Goal: Task Accomplishment & Management: Manage account settings

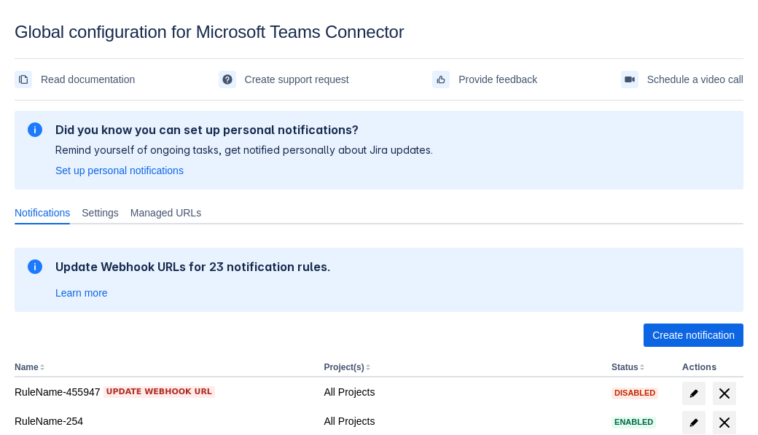
click at [693, 335] on span "Create notification" at bounding box center [693, 335] width 82 height 23
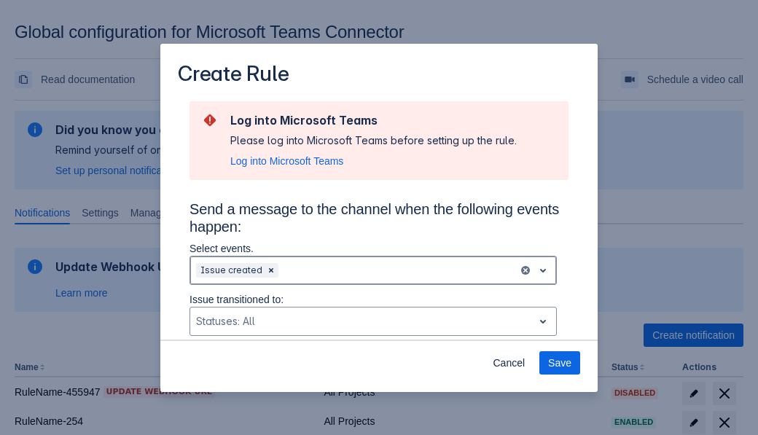
click at [373, 270] on div "Scrollable content" at bounding box center [396, 270] width 231 height 17
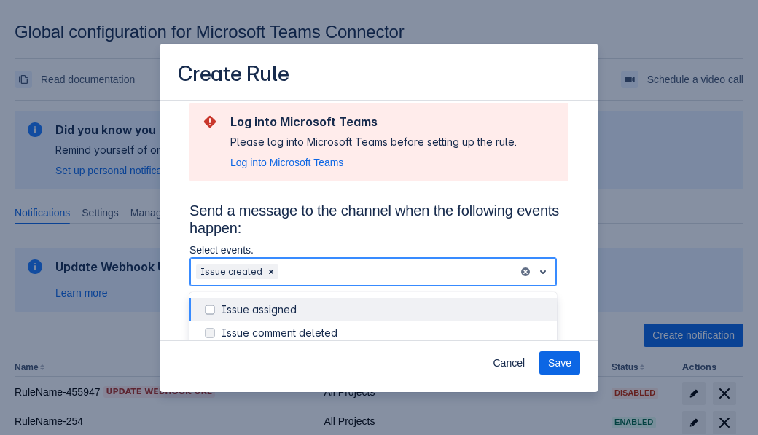
scroll to position [184, 0]
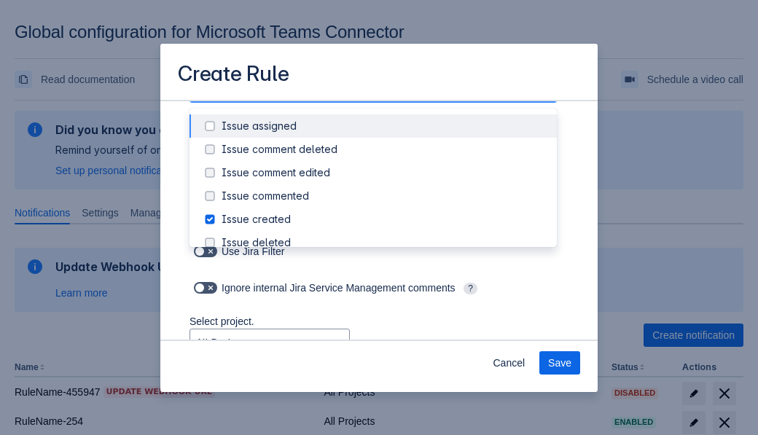
click at [385, 219] on div "Issue created" at bounding box center [385, 219] width 327 height 15
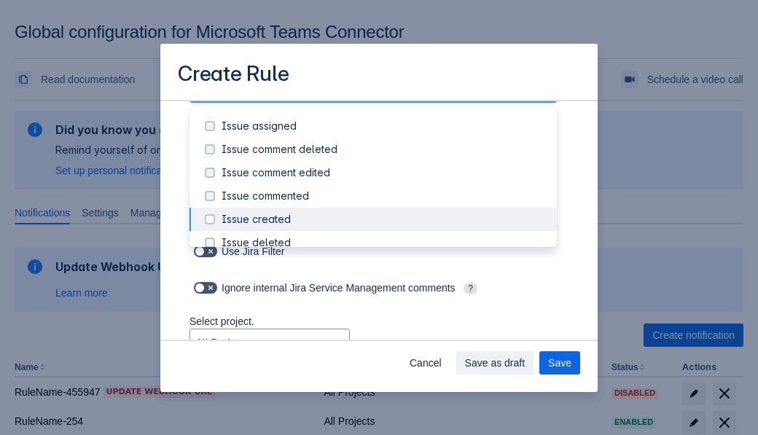
click at [385, 352] on div "Issue updated" at bounding box center [385, 359] width 327 height 15
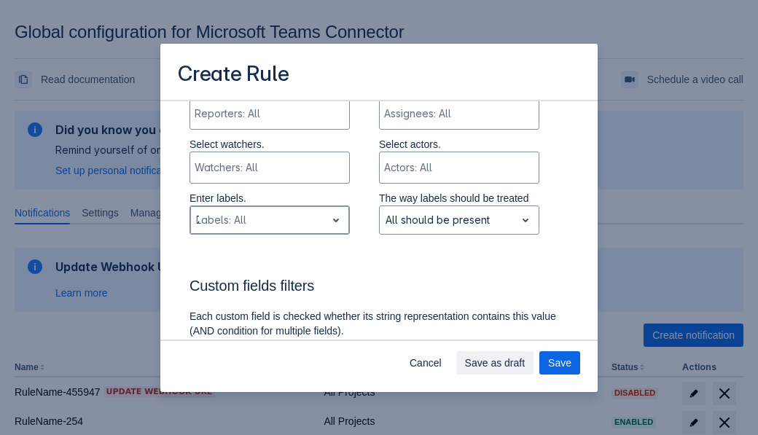
type input "759893_label"
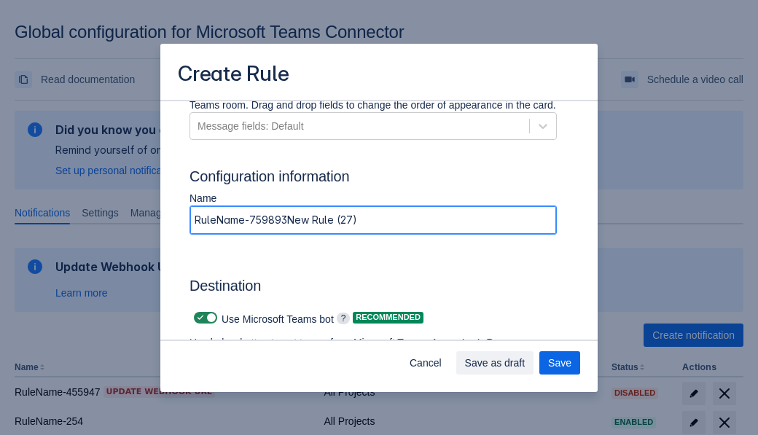
type input "RuleName-759893New Rule (27)"
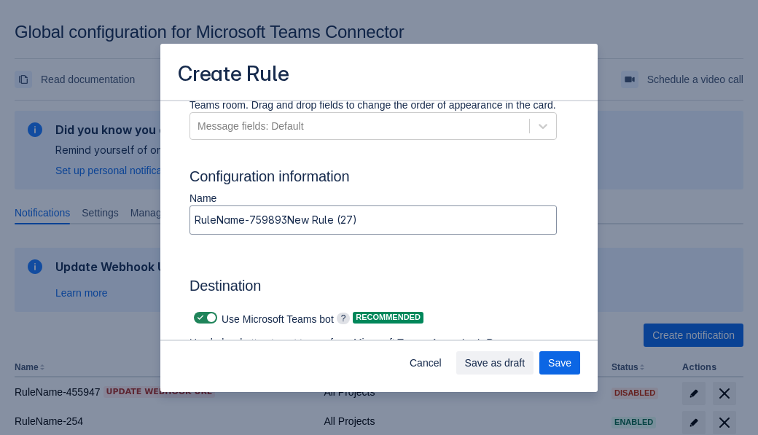
click at [198, 318] on span "Scrollable content" at bounding box center [201, 318] width 12 height 12
click at [198, 318] on input "Scrollable content" at bounding box center [198, 317] width 9 height 9
checkbox input "false"
type input "[URL][DOMAIN_NAME][DATE]"
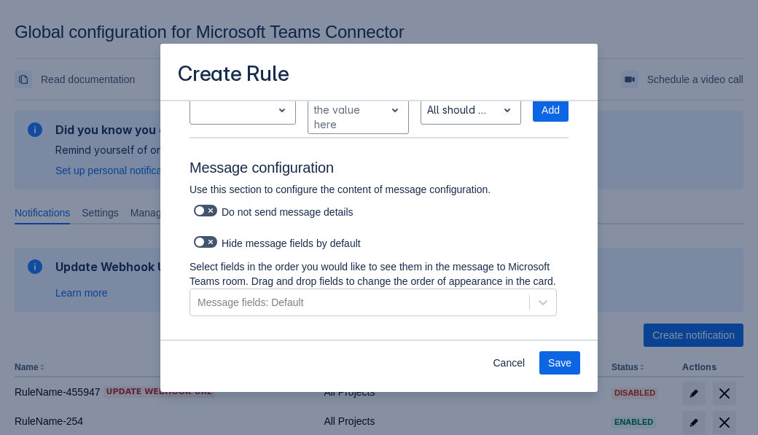
click at [560, 363] on span "Save" at bounding box center [559, 362] width 23 height 23
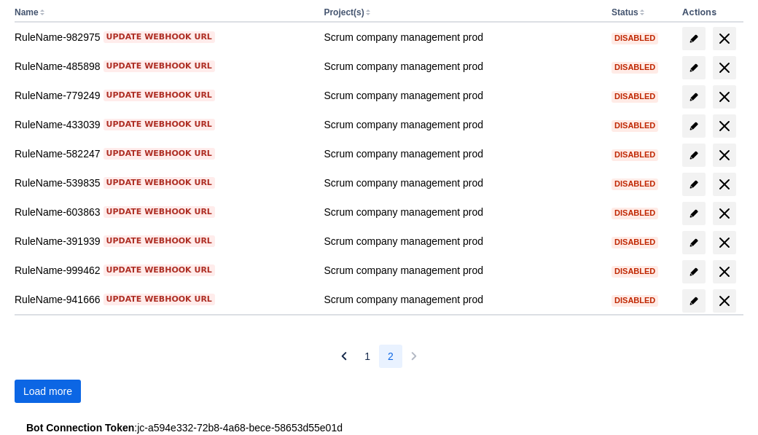
click at [47, 391] on span "Load more" at bounding box center [47, 391] width 49 height 23
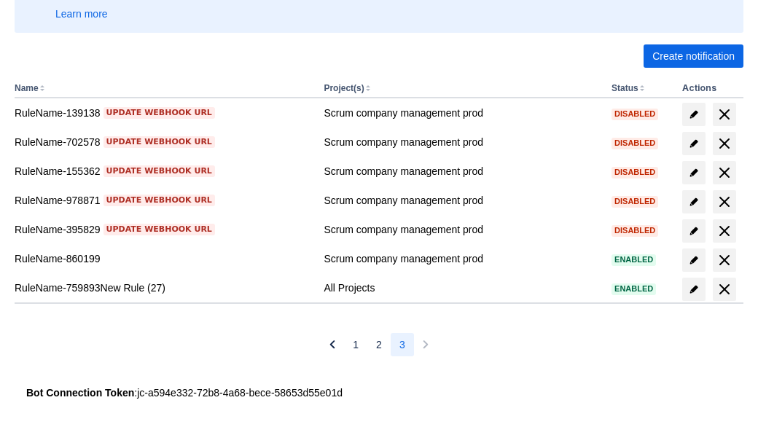
scroll to position [279, 0]
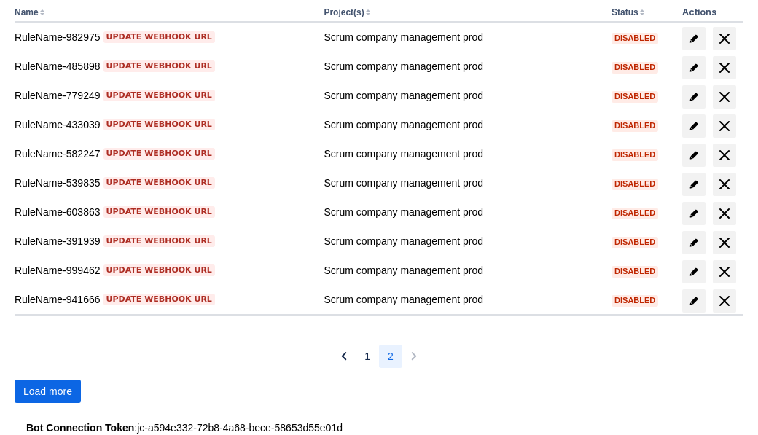
click at [47, 391] on span "Load more" at bounding box center [47, 391] width 49 height 23
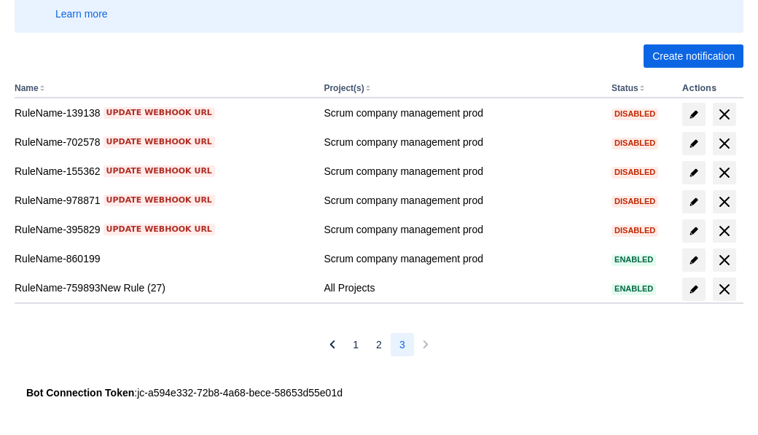
click at [724, 289] on span "delete" at bounding box center [724, 289] width 17 height 17
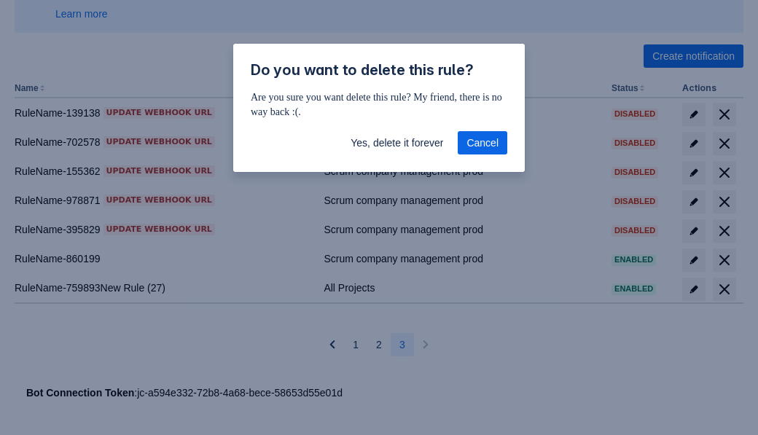
click at [396, 143] on span "Yes, delete it forever" at bounding box center [397, 142] width 93 height 23
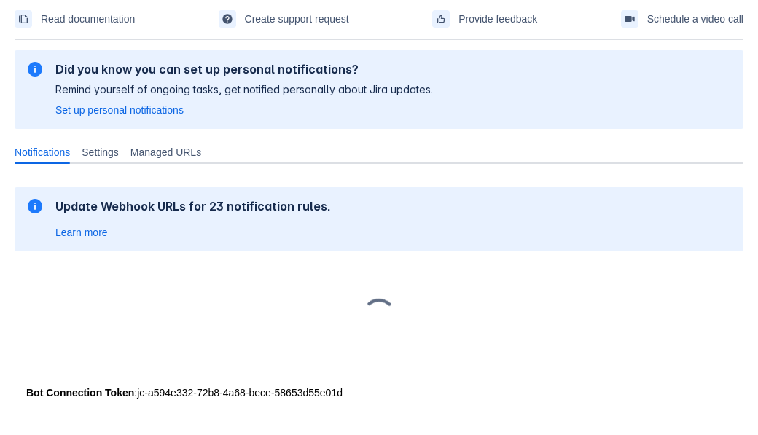
scroll to position [60, 0]
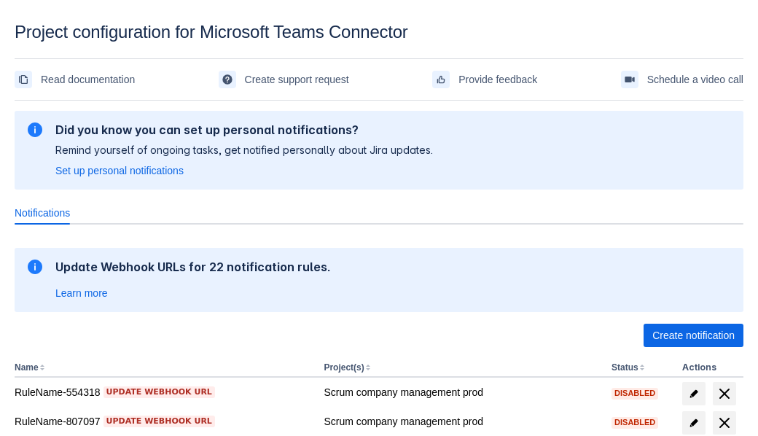
click at [693, 335] on span "Create notification" at bounding box center [693, 335] width 82 height 23
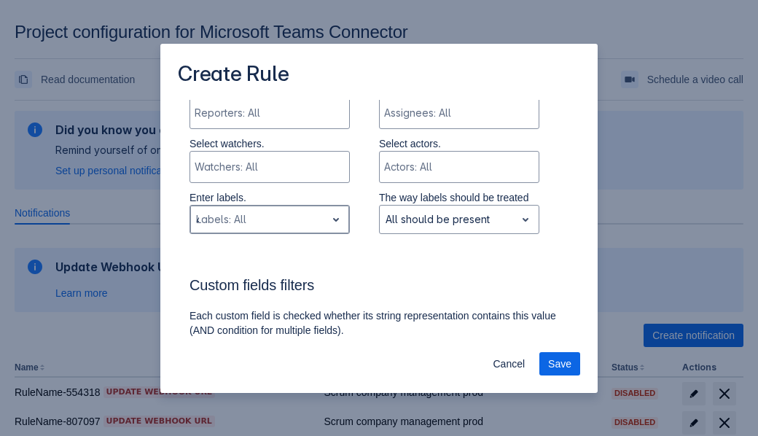
type input "44262_label"
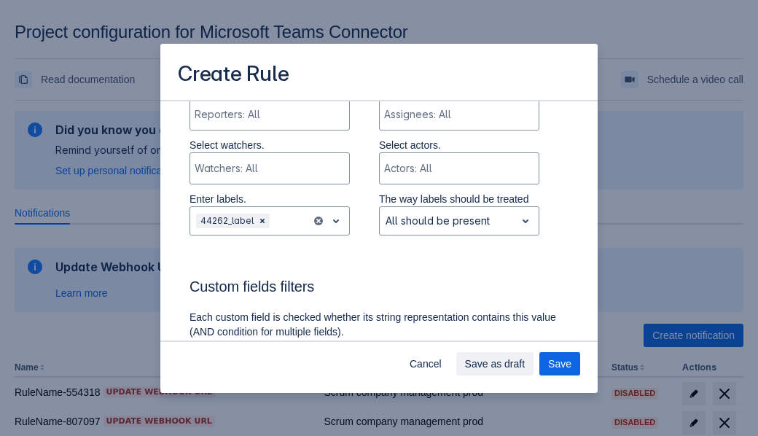
scroll to position [930, 0]
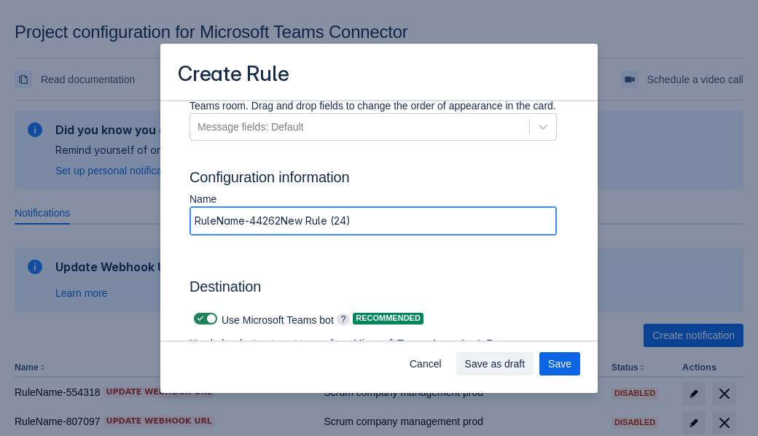
type input "RuleName-44262New Rule (24)"
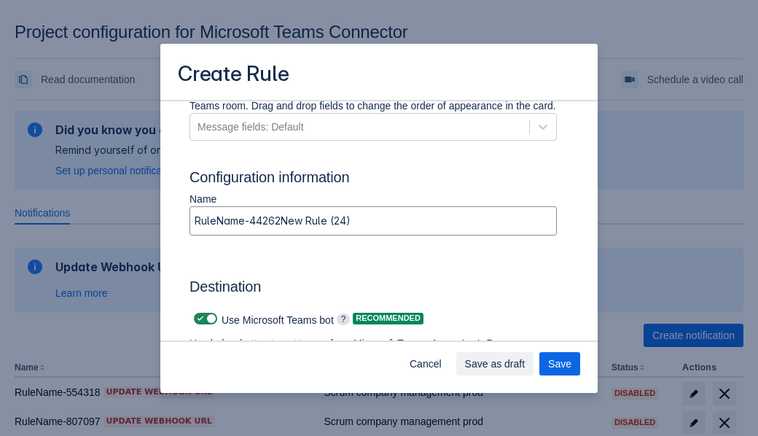
click at [198, 319] on span at bounding box center [201, 319] width 12 height 12
click at [198, 319] on input "checkbox" at bounding box center [198, 318] width 9 height 9
checkbox input "false"
type input "https://prod-66.westus.logic.azure.com:443/workflows/8c648f5704ae4c43ad0e610244…"
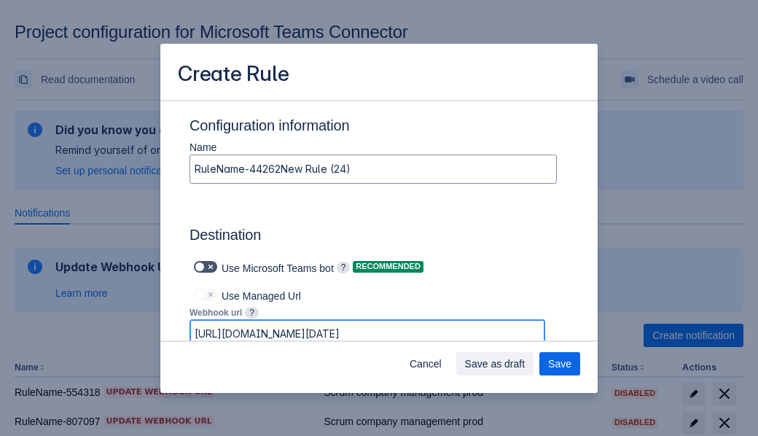
click at [525, 364] on span "Save as draft" at bounding box center [495, 363] width 60 height 23
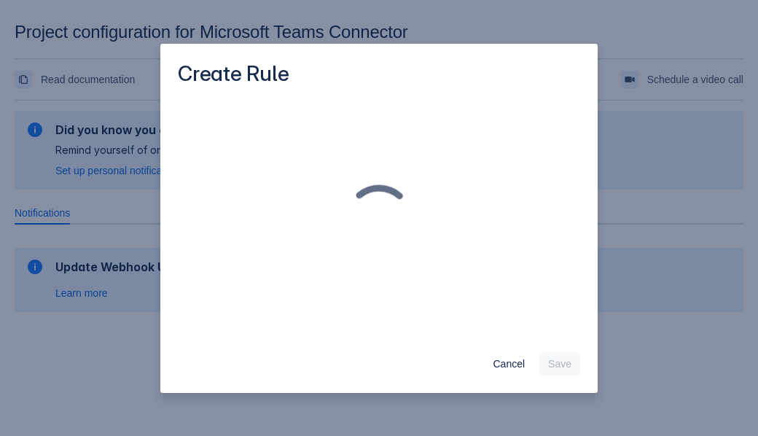
scroll to position [0, 0]
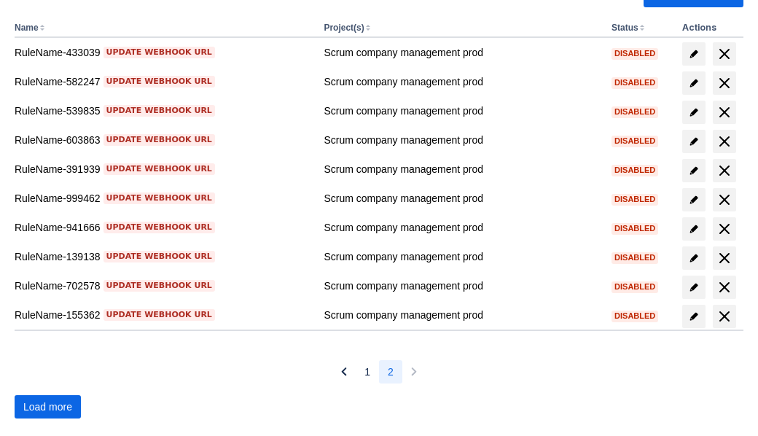
click at [47, 407] on span "Load more" at bounding box center [47, 406] width 49 height 23
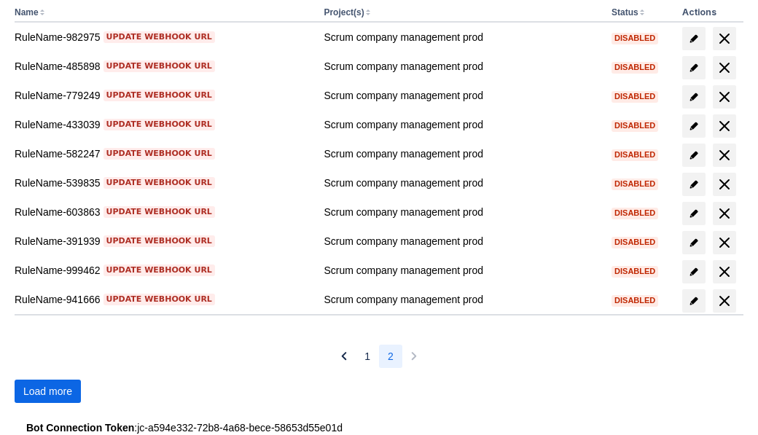
click at [47, 391] on span "Load more" at bounding box center [47, 391] width 49 height 23
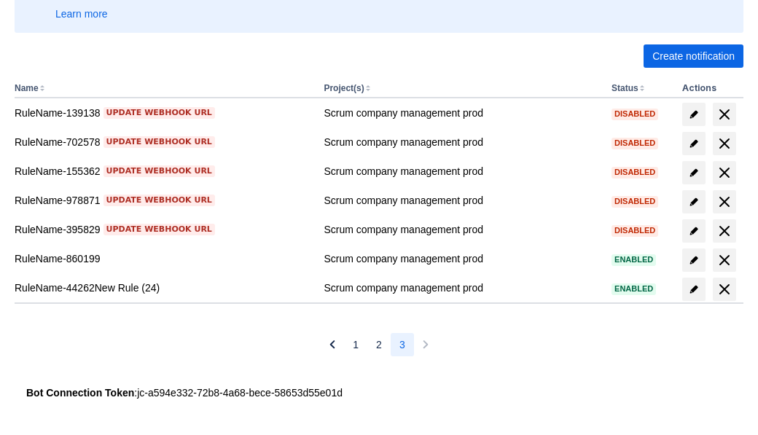
click at [724, 289] on span "delete" at bounding box center [724, 289] width 17 height 17
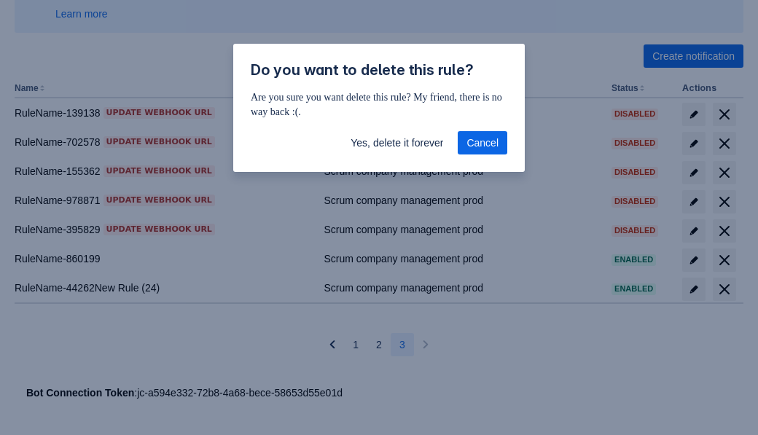
click at [396, 143] on span "Yes, delete it forever" at bounding box center [397, 142] width 93 height 23
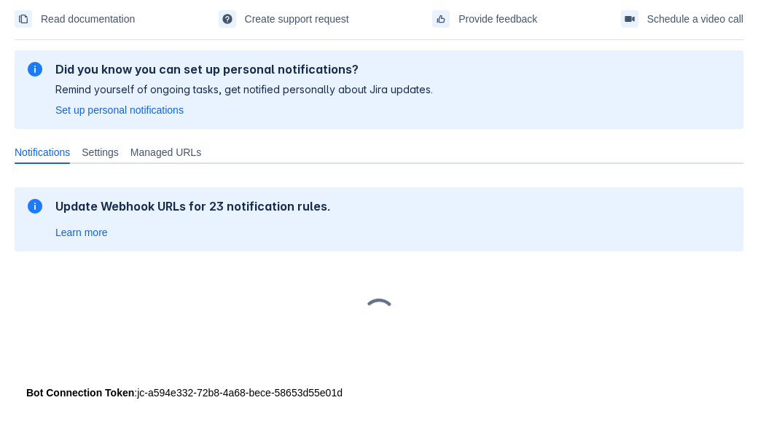
scroll to position [60, 0]
